Goal: Information Seeking & Learning: Learn about a topic

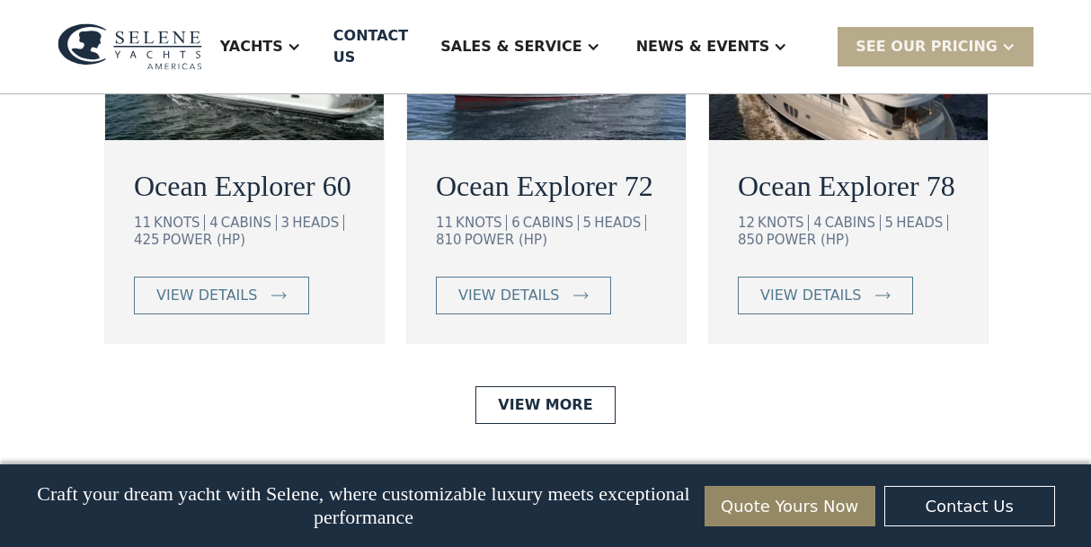
scroll to position [3416, 0]
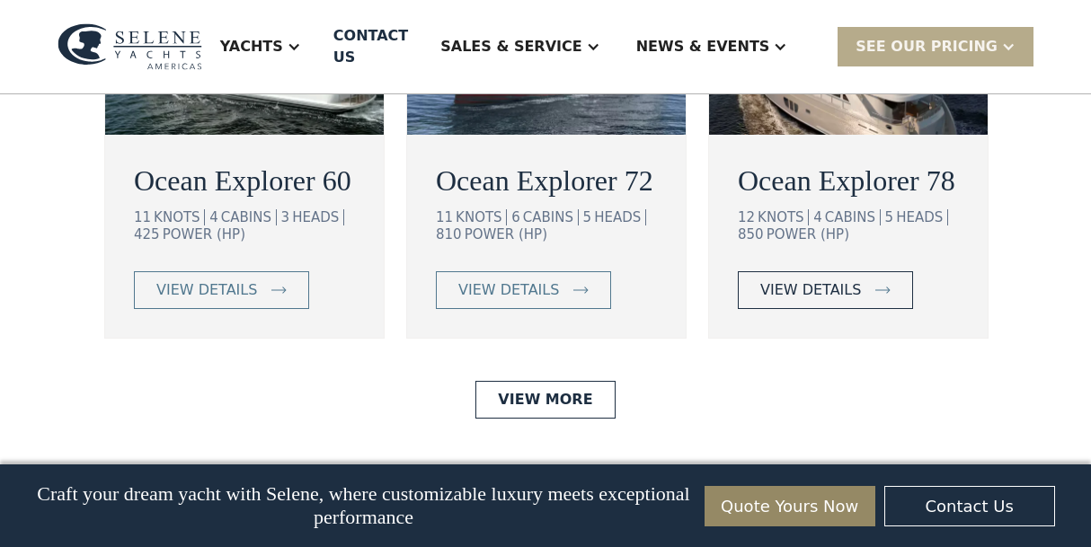
click at [813, 280] on div "view details" at bounding box center [810, 291] width 101 height 22
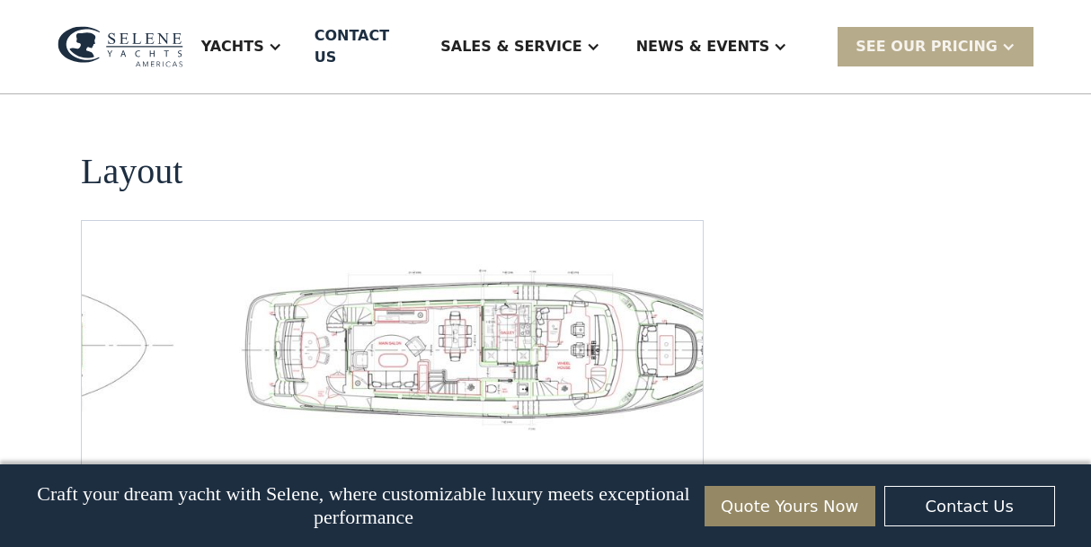
scroll to position [2697, 0]
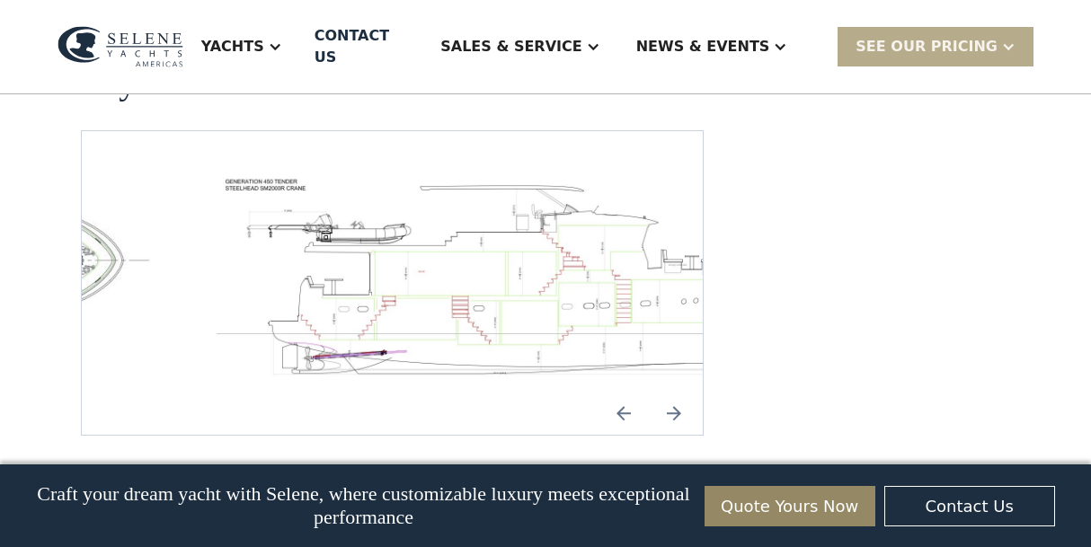
click at [624, 392] on img "Previous slide" at bounding box center [623, 413] width 43 height 43
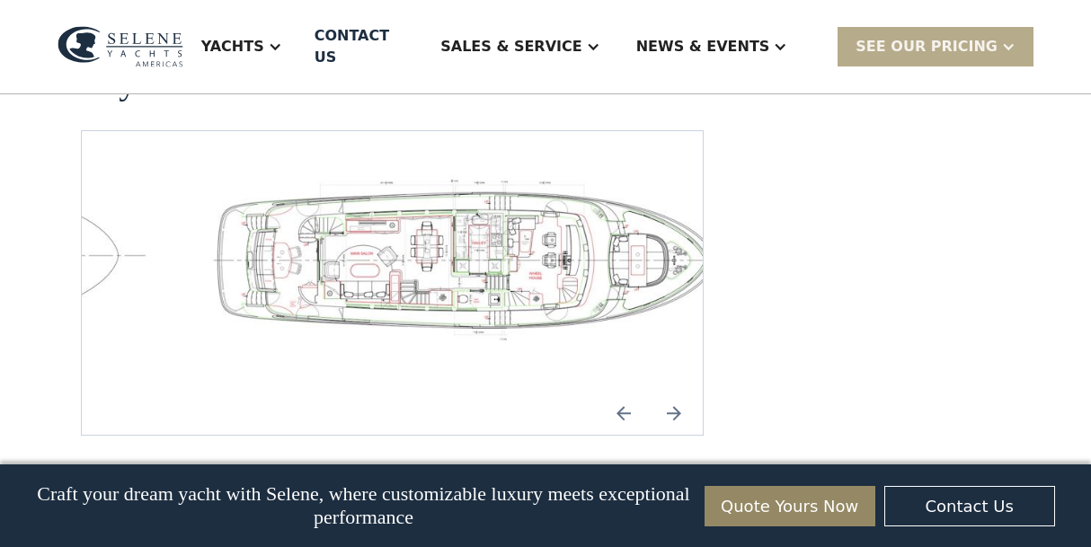
click at [425, 215] on img "open lightbox" at bounding box center [478, 257] width 592 height 167
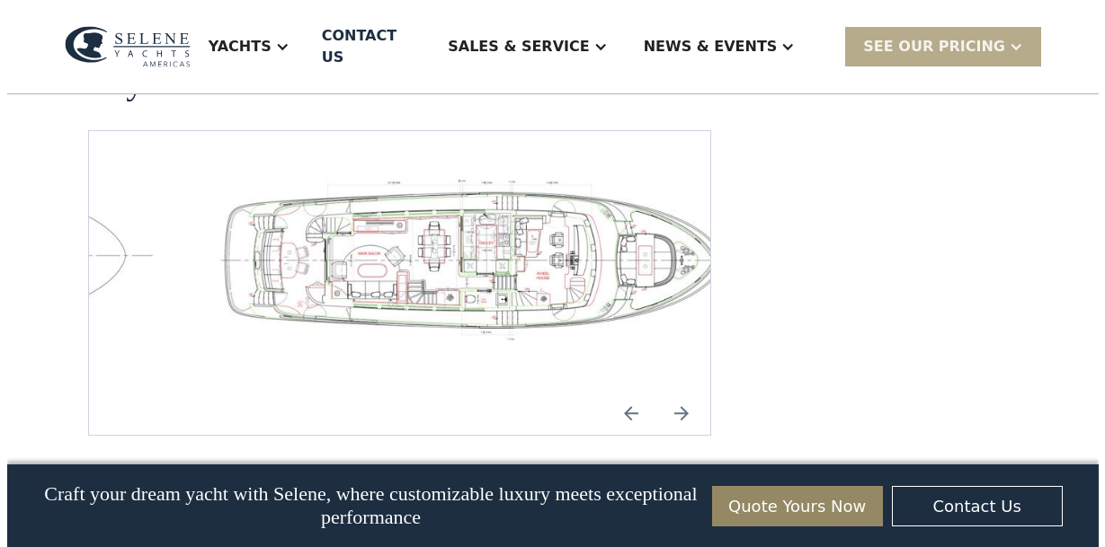
scroll to position [2704, 0]
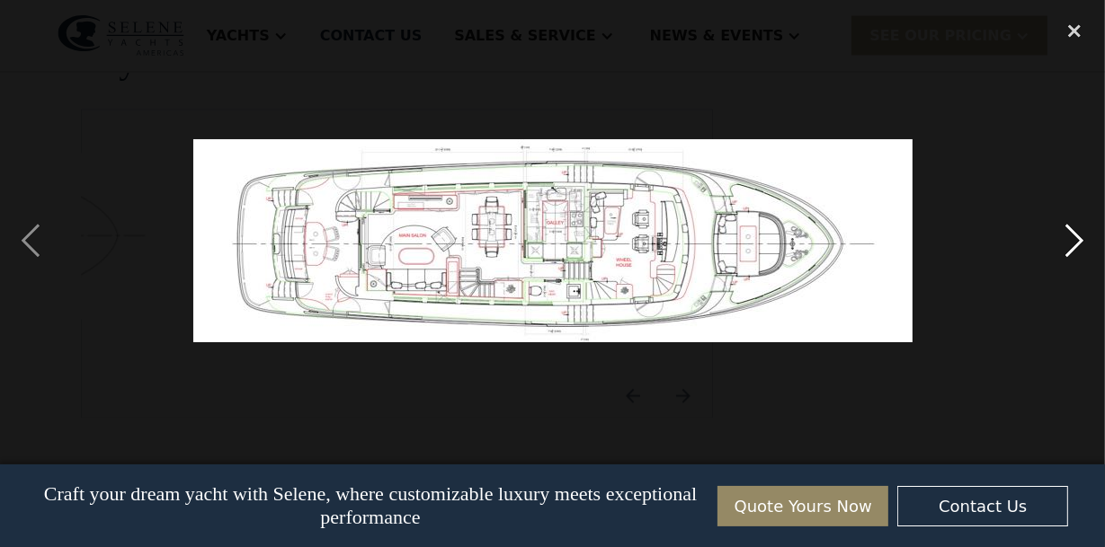
click at [1084, 238] on div "next image" at bounding box center [1074, 241] width 61 height 460
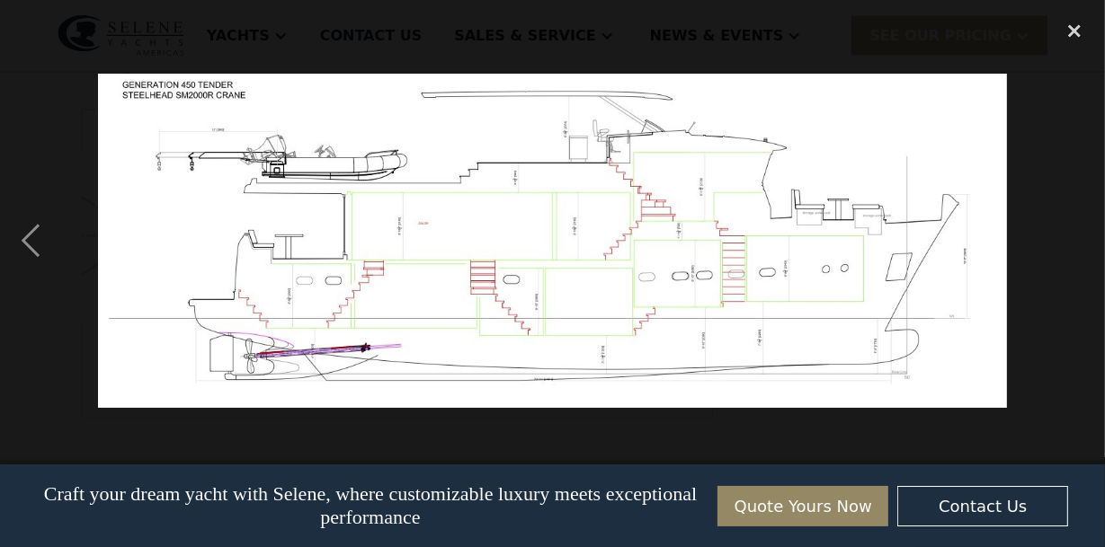
click at [959, 276] on img at bounding box center [552, 241] width 909 height 334
click at [22, 237] on div "previous image" at bounding box center [30, 241] width 61 height 460
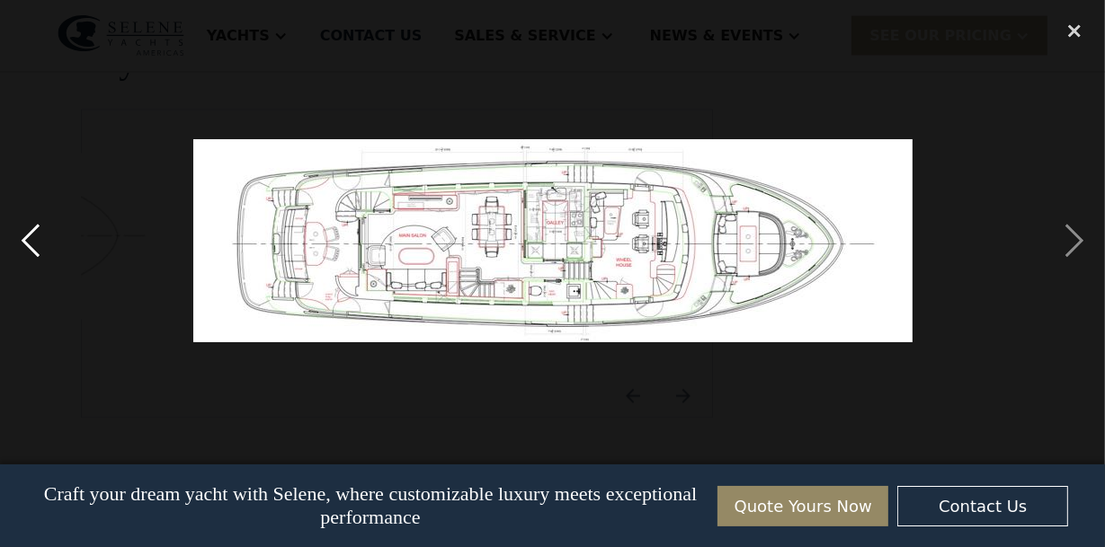
click at [27, 236] on div "previous image" at bounding box center [30, 241] width 61 height 460
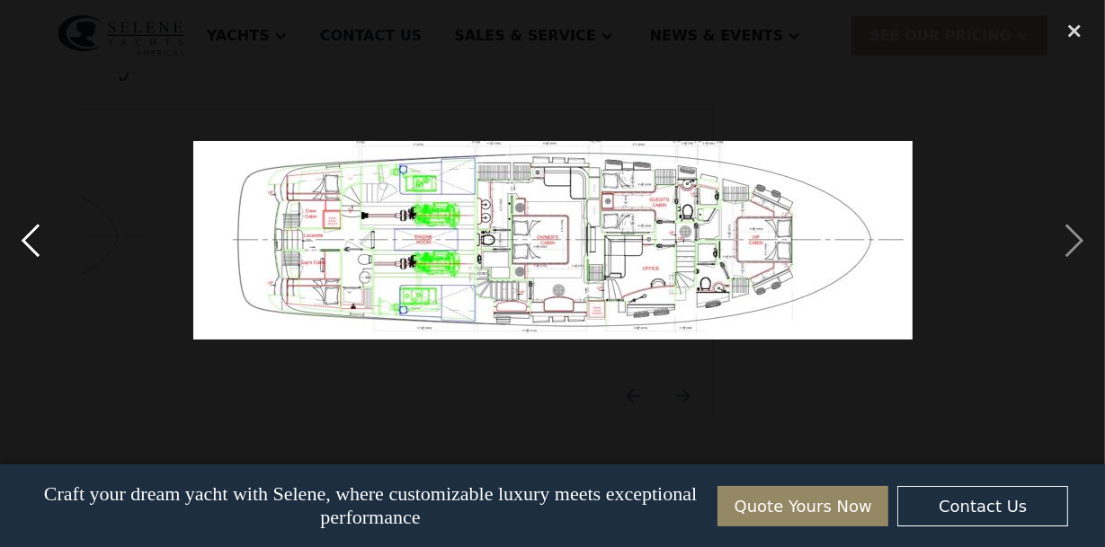
click at [26, 236] on div "previous image" at bounding box center [30, 241] width 61 height 460
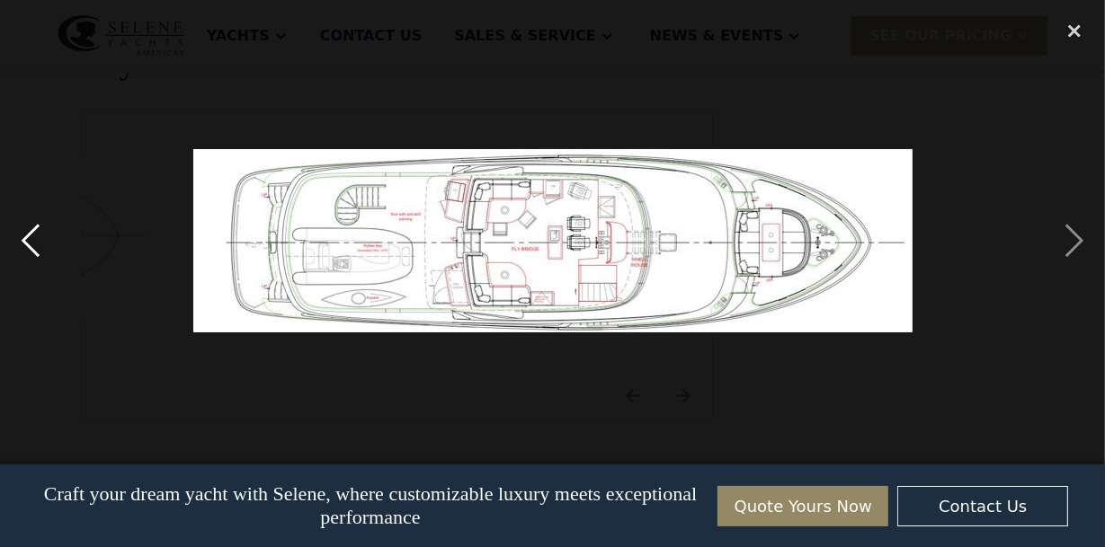
click at [22, 238] on div "previous image" at bounding box center [30, 241] width 61 height 460
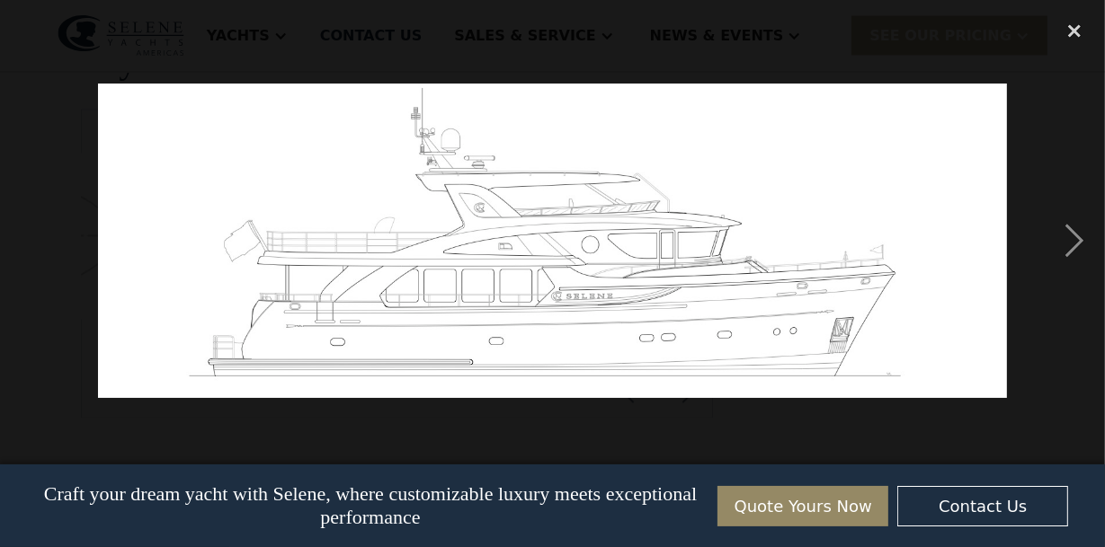
click at [22, 238] on div "previous image" at bounding box center [30, 241] width 61 height 460
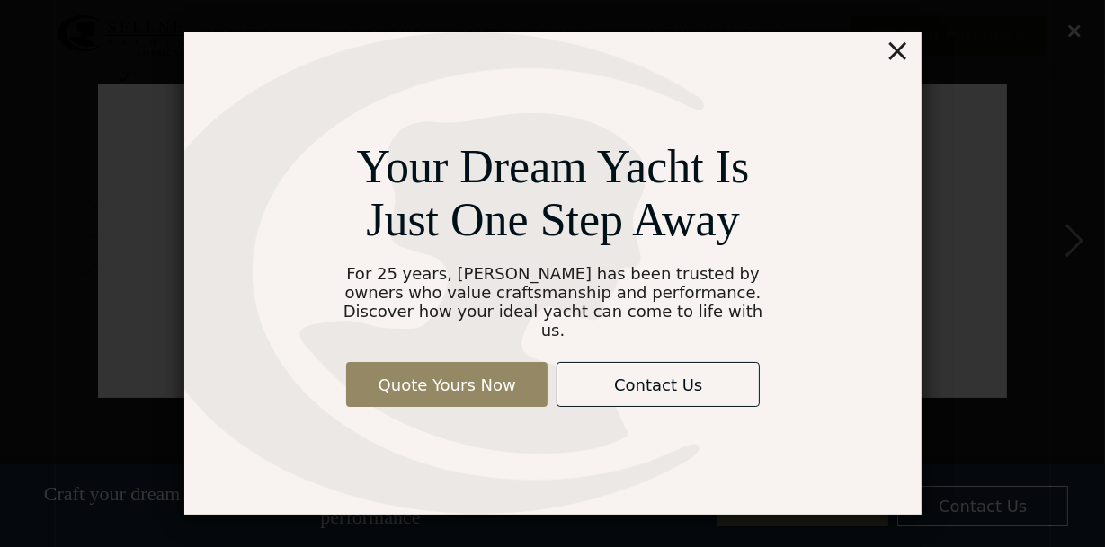
click at [897, 59] on div "×" at bounding box center [897, 50] width 26 height 36
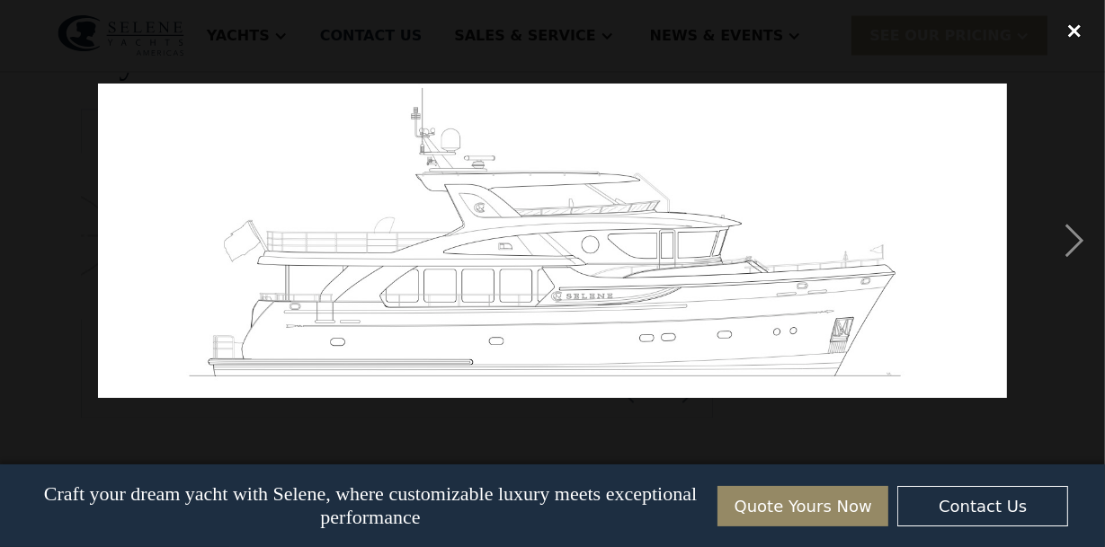
click at [1073, 30] on div "close lightbox" at bounding box center [1074, 31] width 61 height 40
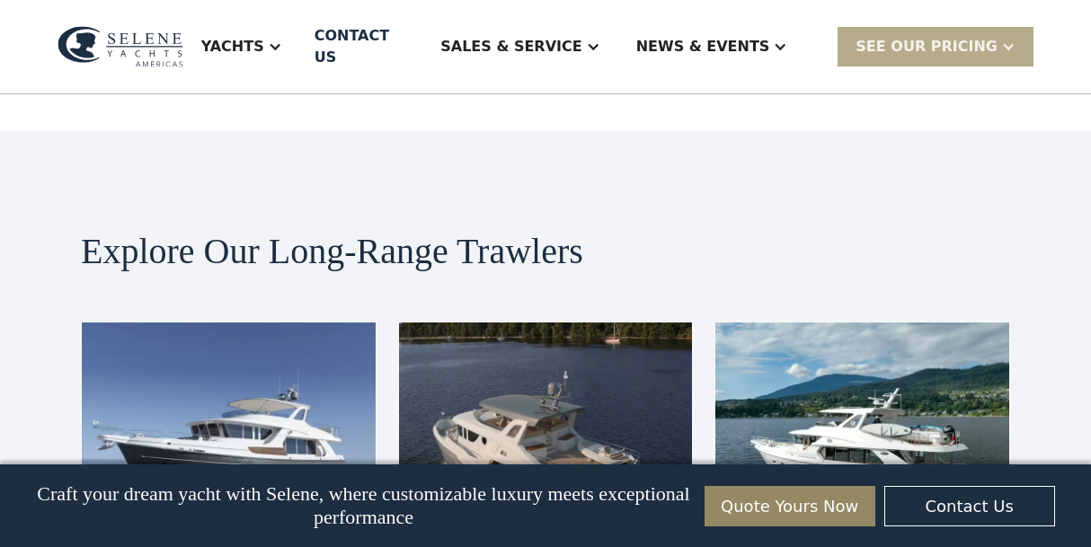
scroll to position [3324, 0]
